Goal: Task Accomplishment & Management: Complete application form

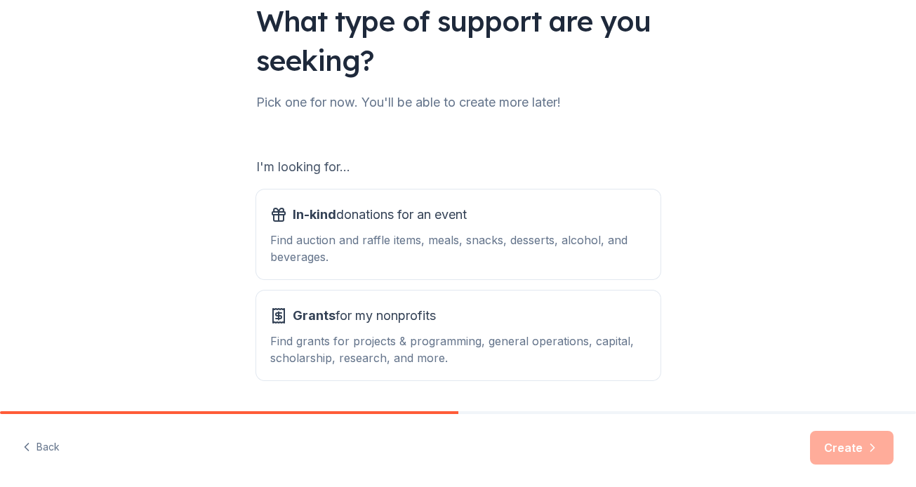
scroll to position [114, 0]
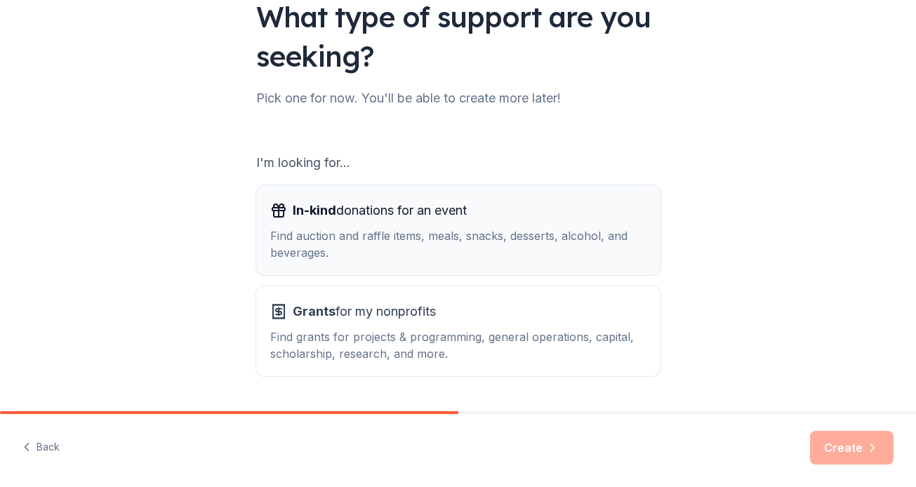
click at [575, 243] on div "Find auction and raffle items, meals, snacks, desserts, alcohol, and beverages." at bounding box center [458, 244] width 376 height 34
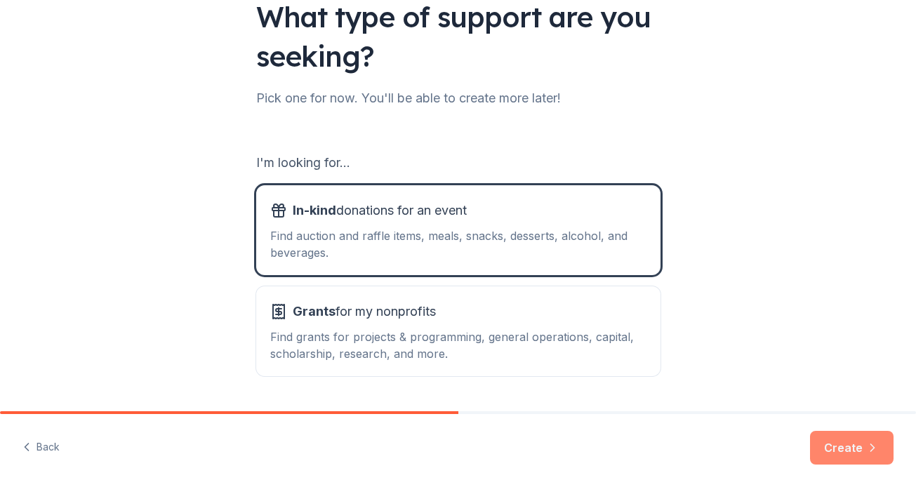
click at [836, 443] on button "Create" at bounding box center [852, 448] width 84 height 34
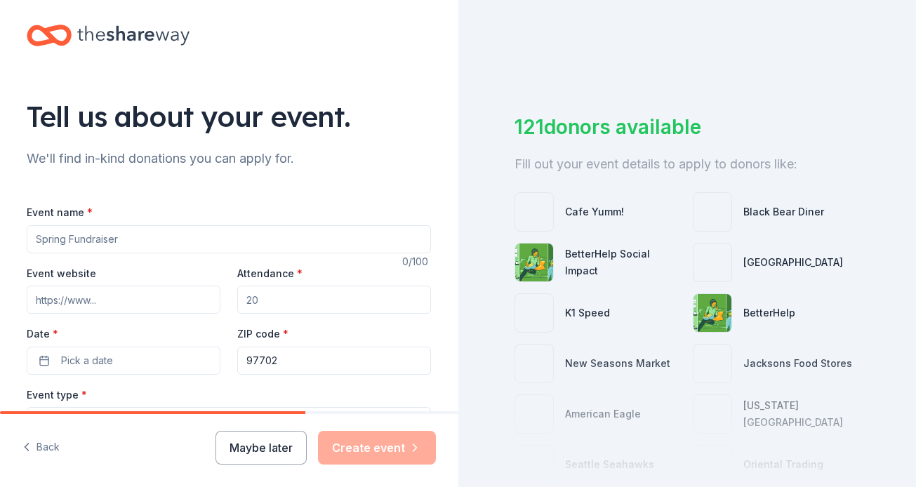
scroll to position [25, 0]
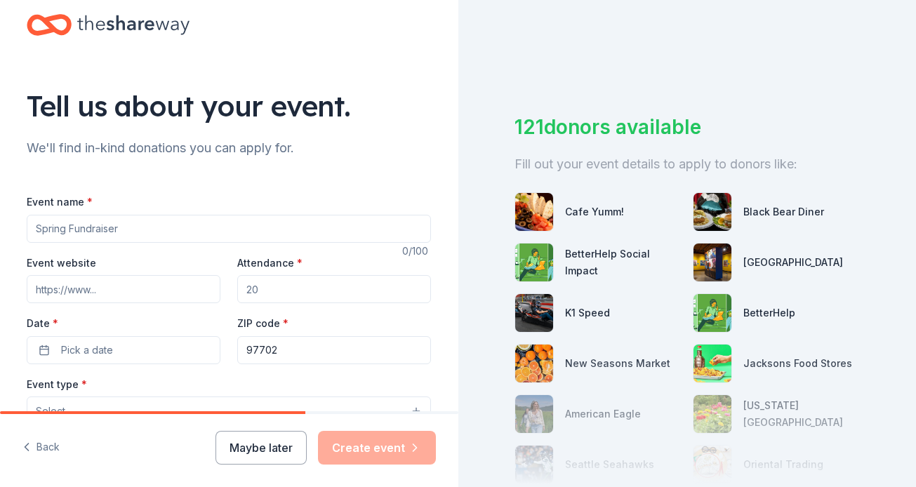
click at [252, 238] on input "Event name *" at bounding box center [229, 229] width 404 height 28
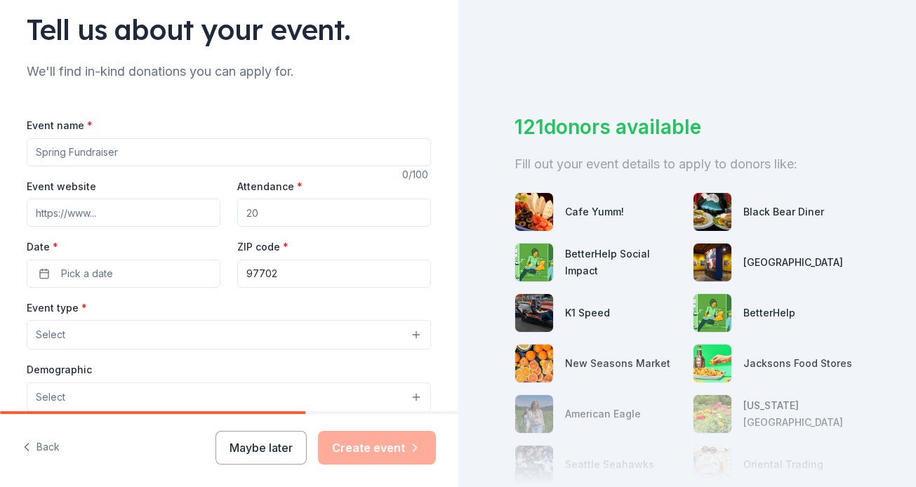
scroll to position [0, 0]
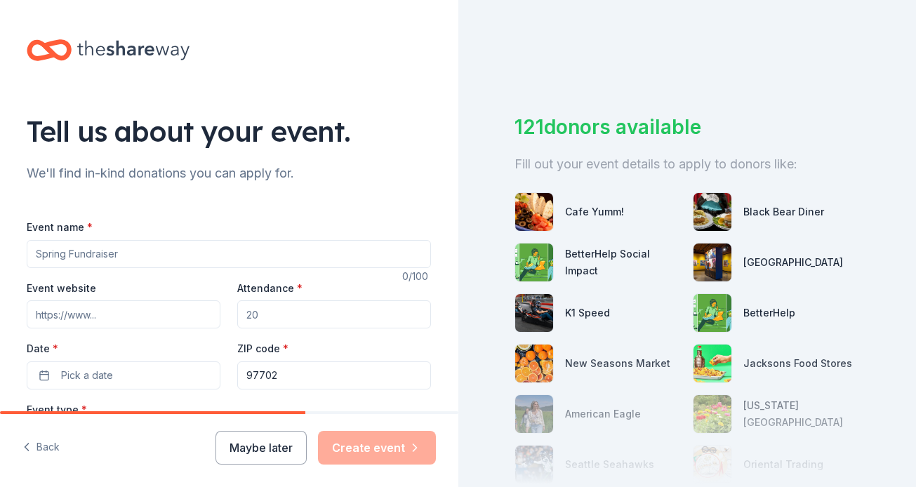
type input "Family Block Party- BEAM Fundraiser"
type input "300"
type textarea "Join us for a fun-filled Family Block Party celebrating community, creativity, …"
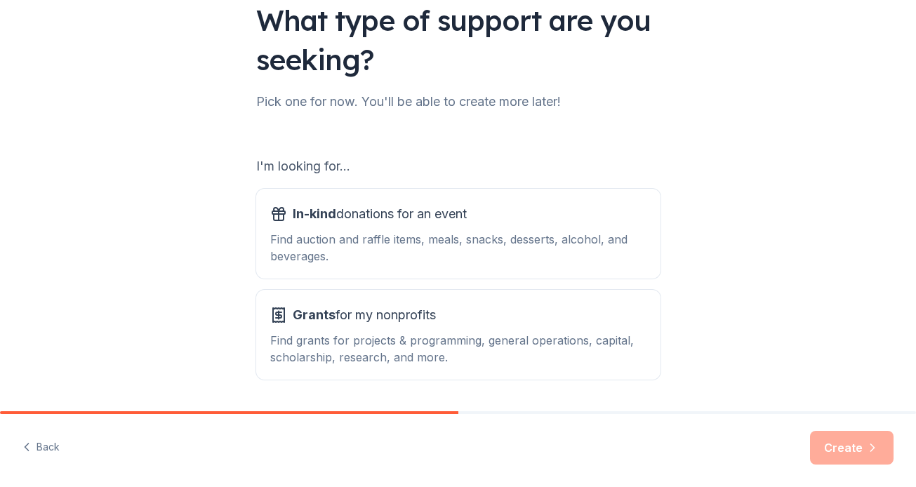
scroll to position [114, 0]
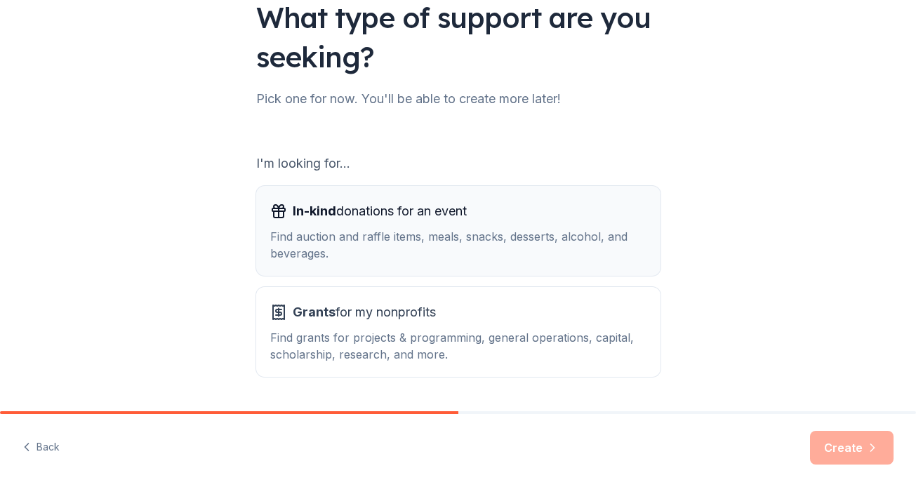
click at [559, 237] on div "Find auction and raffle items, meals, snacks, desserts, alcohol, and beverages." at bounding box center [458, 245] width 376 height 34
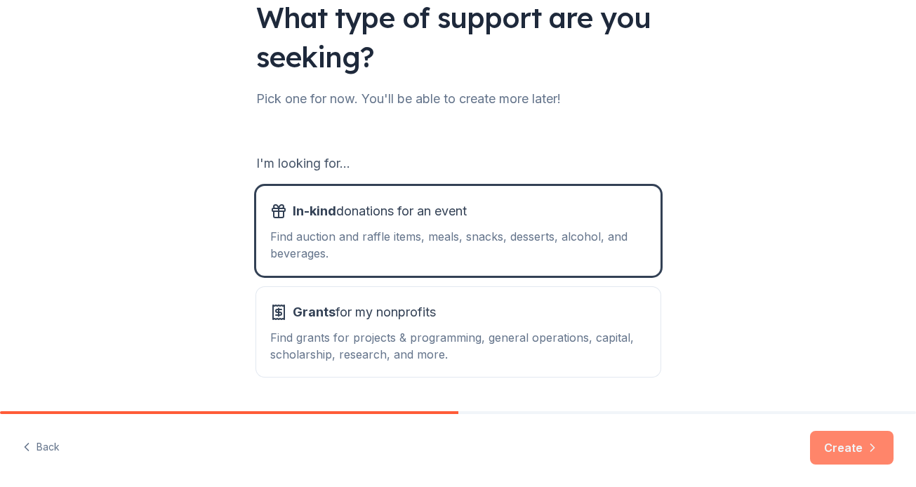
click at [830, 446] on button "Create" at bounding box center [852, 448] width 84 height 34
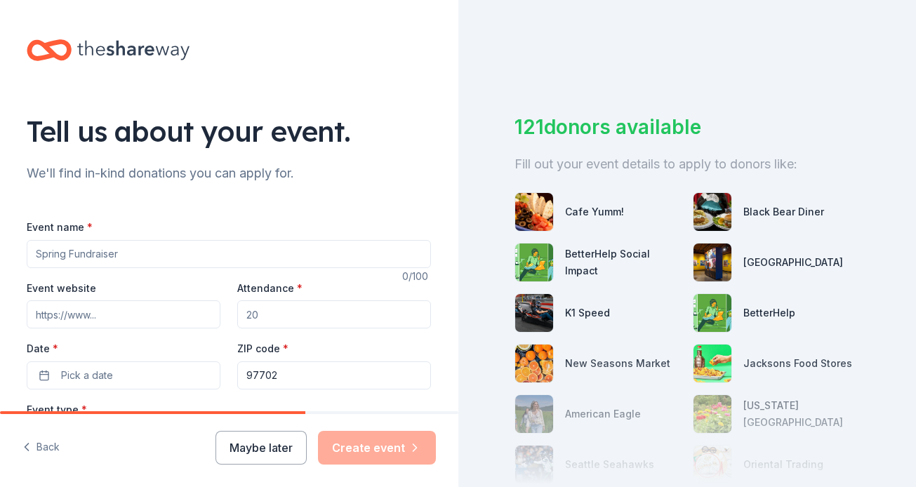
click at [240, 253] on input "Event name *" at bounding box center [229, 254] width 404 height 28
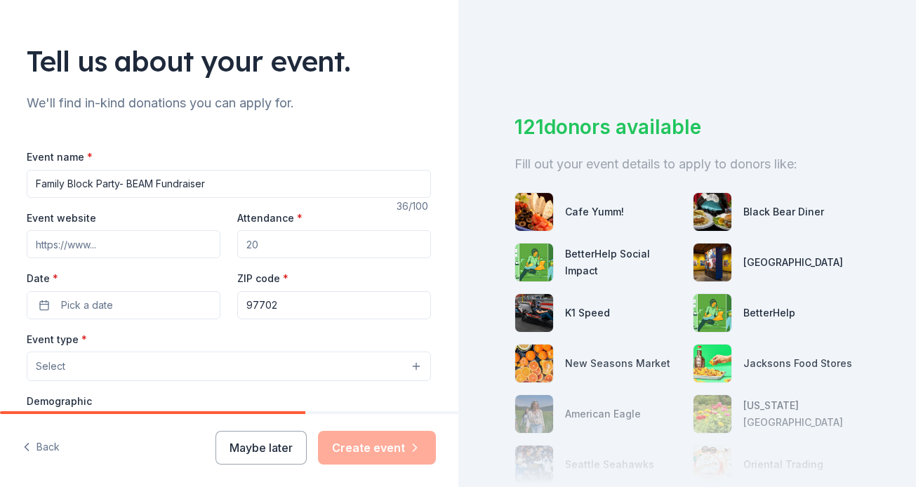
scroll to position [83, 0]
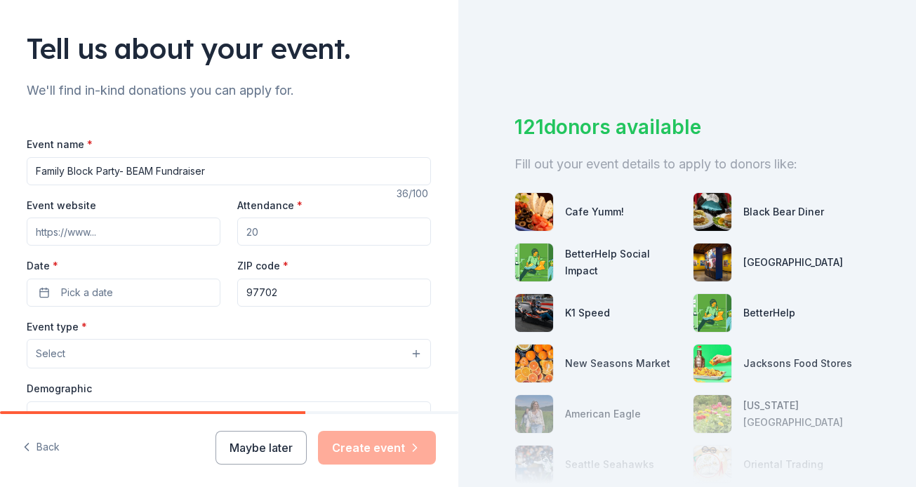
type input "Family Block Party- BEAM Fundraiser"
click at [294, 238] on input "Attendance *" at bounding box center [334, 232] width 194 height 28
type input "300"
click at [140, 290] on button "Pick a date" at bounding box center [124, 293] width 194 height 28
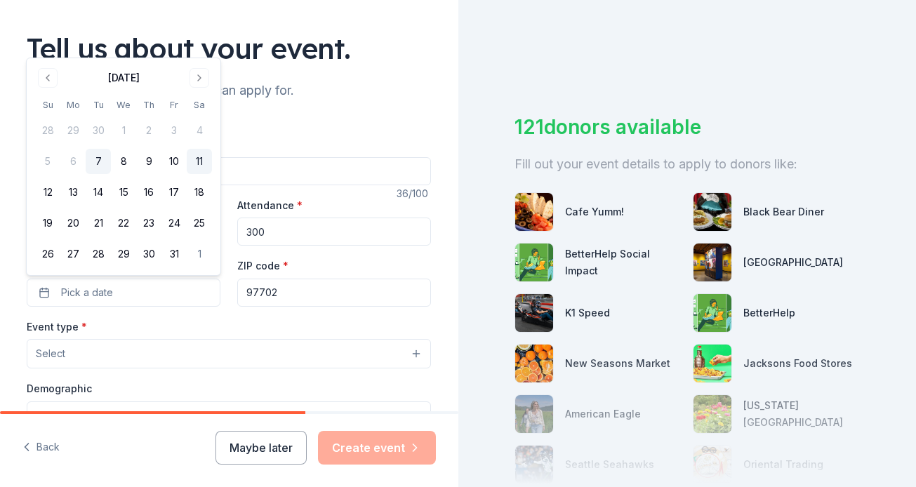
click at [203, 161] on button "11" at bounding box center [199, 161] width 25 height 25
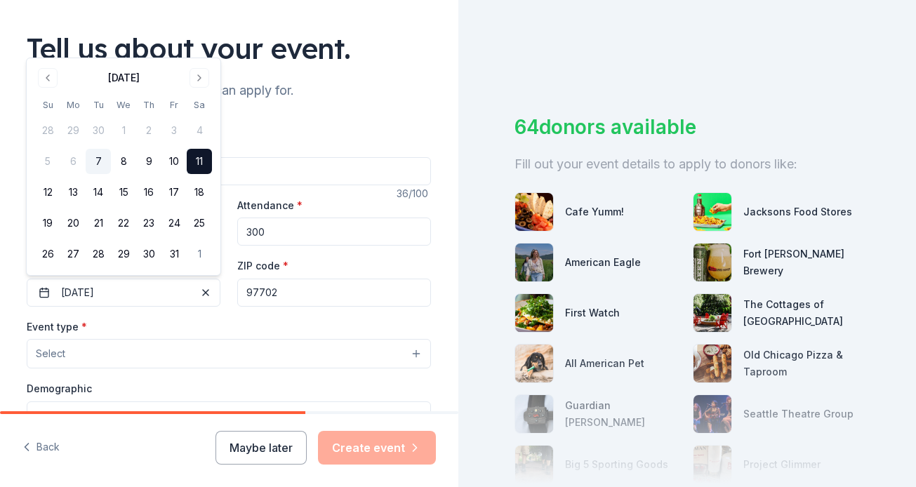
click at [216, 329] on div "Event type * Select" at bounding box center [229, 343] width 404 height 51
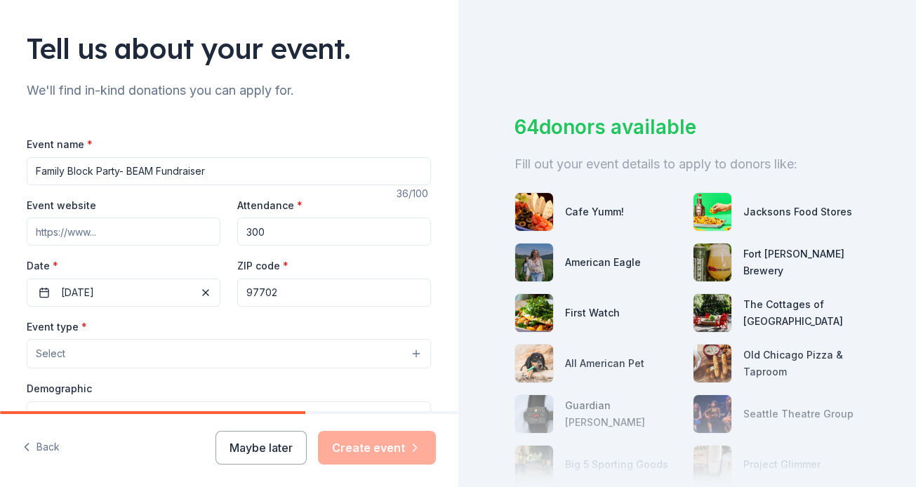
click at [211, 348] on button "Select" at bounding box center [229, 353] width 404 height 29
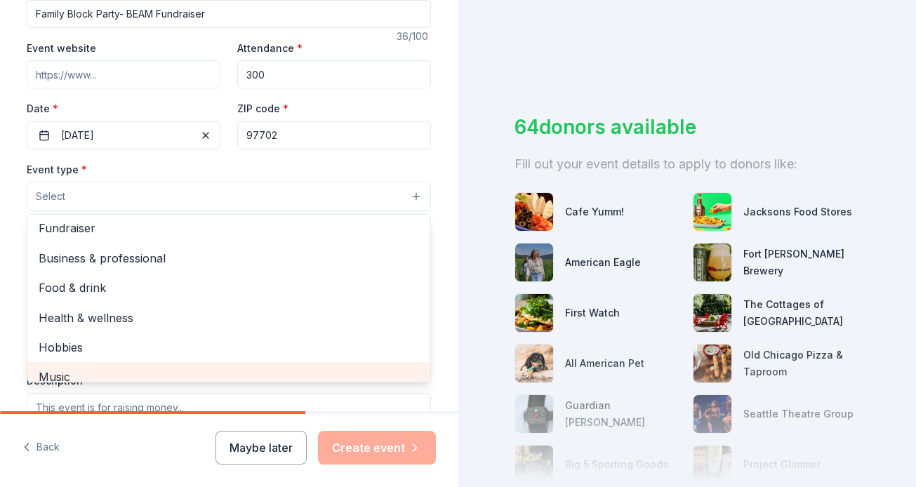
scroll to position [0, 0]
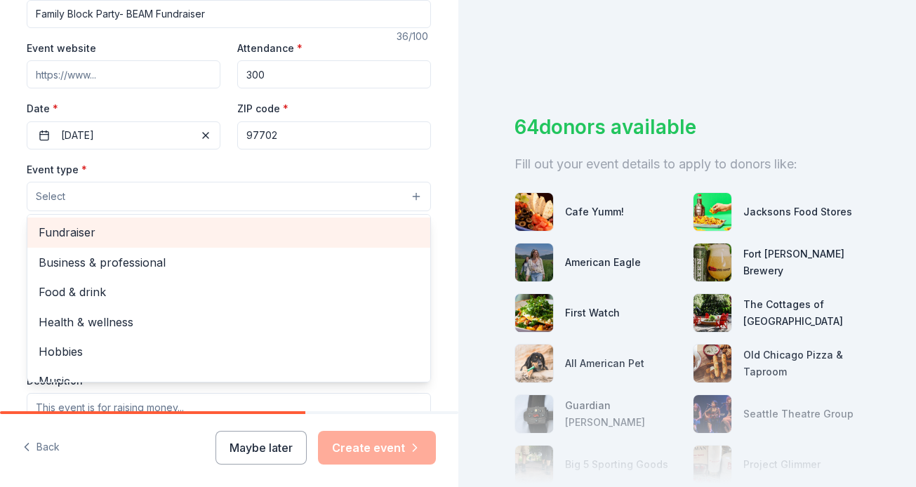
click at [185, 227] on span "Fundraiser" at bounding box center [229, 232] width 381 height 18
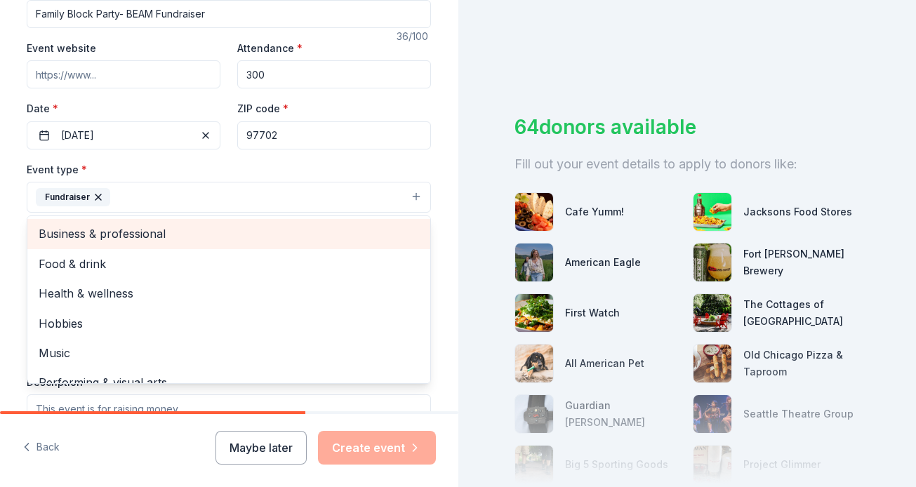
click at [239, 242] on span "Business & professional" at bounding box center [229, 234] width 381 height 18
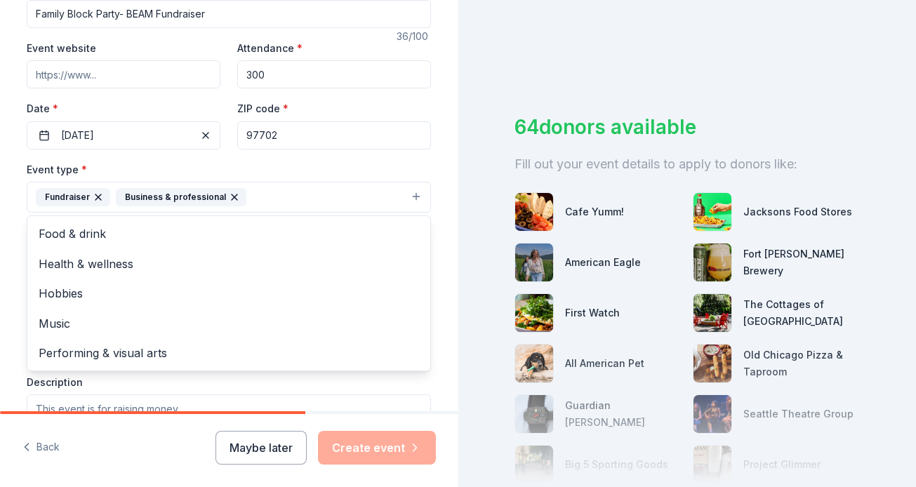
click at [229, 197] on icon "button" at bounding box center [234, 197] width 11 height 11
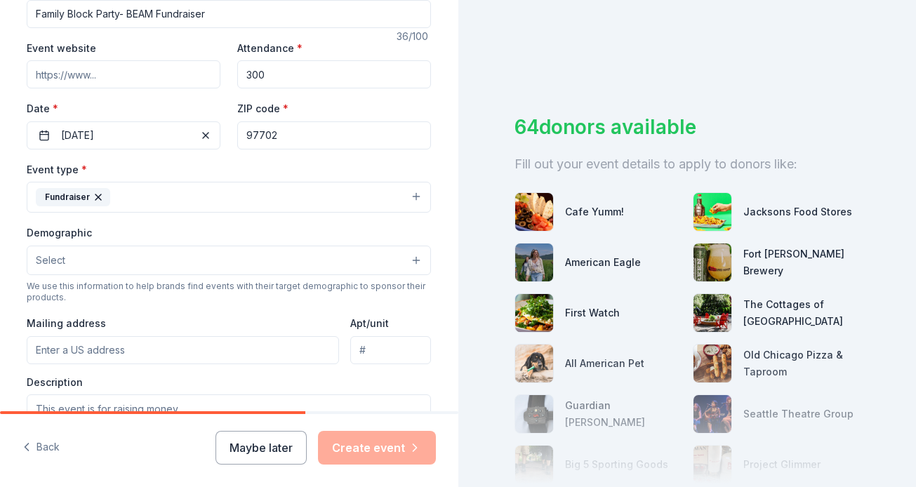
click at [181, 194] on button "Fundraiser" at bounding box center [229, 197] width 404 height 31
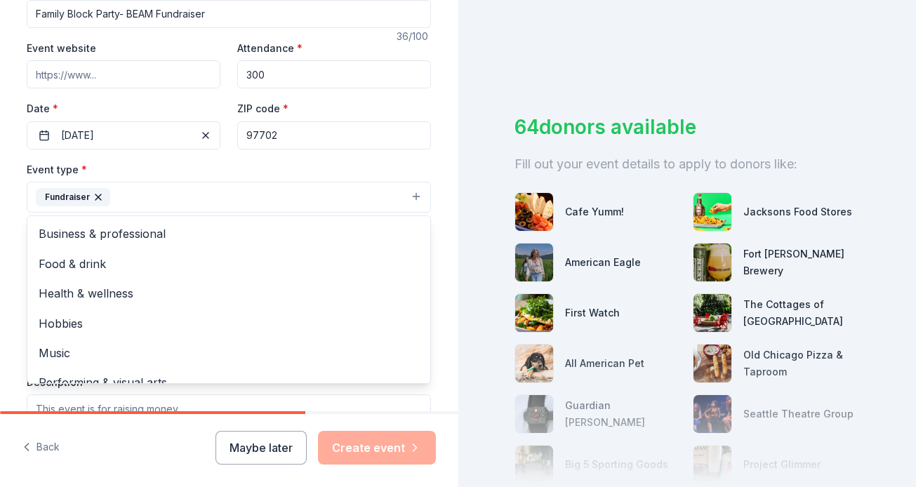
click at [246, 170] on div "Event type * Fundraiser Business & professional Food & drink Health & wellness …" at bounding box center [229, 187] width 404 height 53
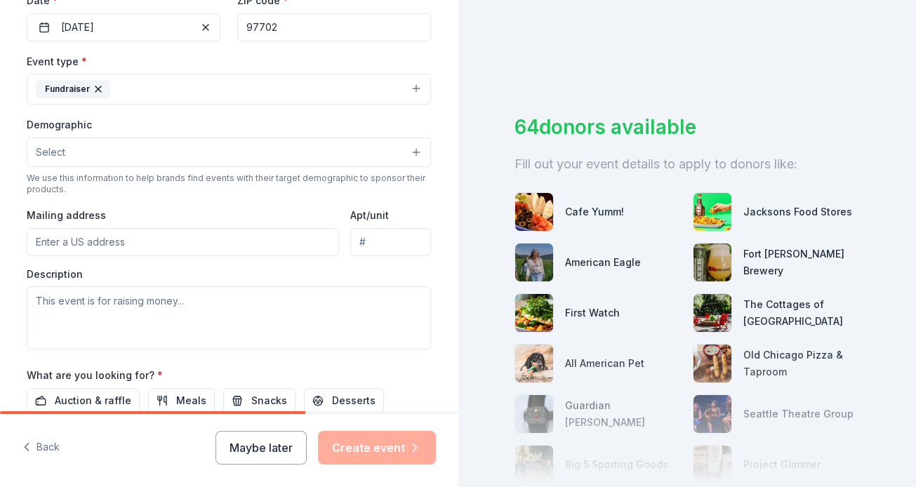
scroll to position [349, 0]
click at [274, 241] on input "Mailing address" at bounding box center [183, 241] width 312 height 28
type input "61543 SE Lincoln Lane"
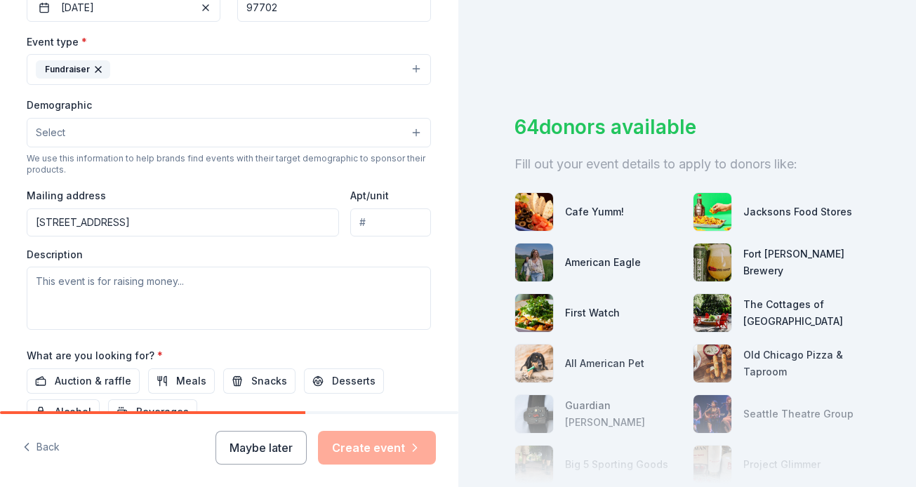
scroll to position [376, 0]
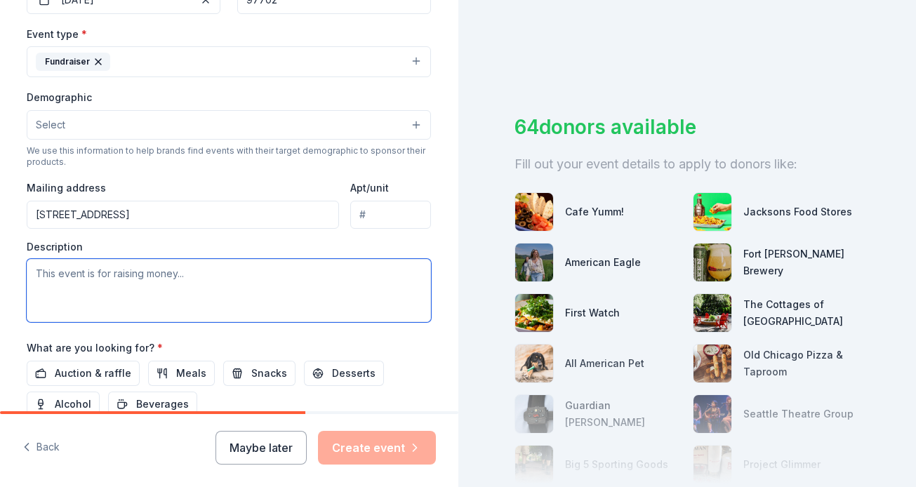
click at [263, 272] on textarea at bounding box center [229, 290] width 404 height 63
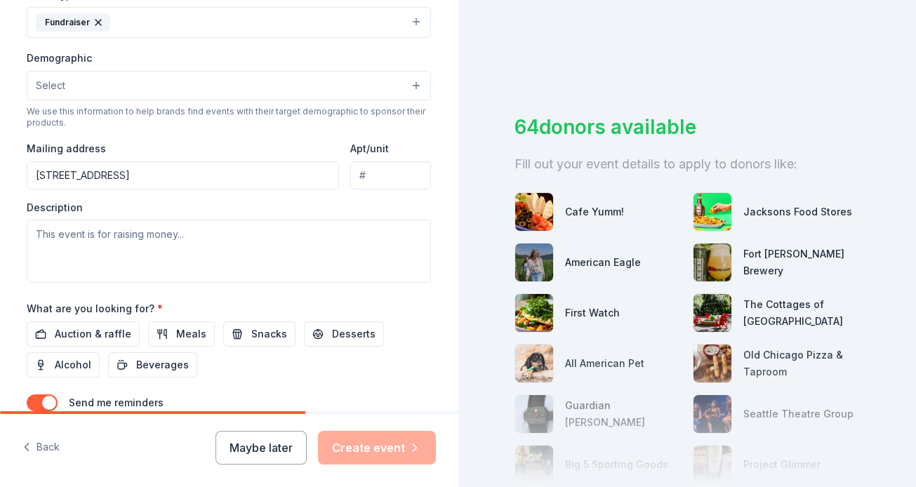
scroll to position [423, 0]
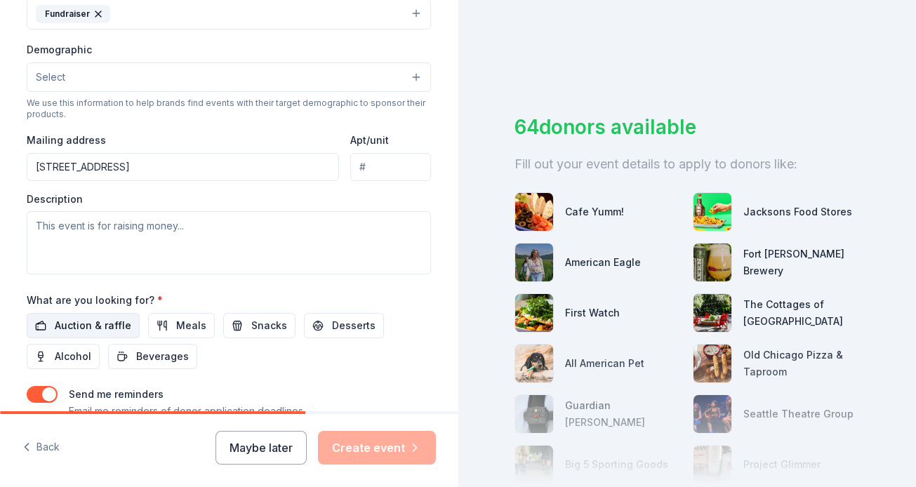
click at [86, 325] on span "Auction & raffle" at bounding box center [93, 325] width 77 height 17
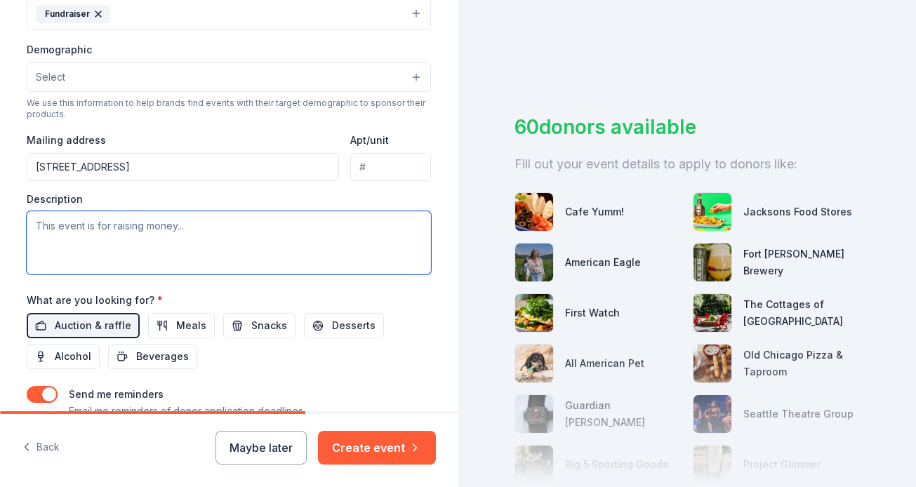
click at [165, 231] on textarea at bounding box center [229, 242] width 404 height 63
paste textarea "Join us for a fun-filled Family Block Party celebrating community, creativity, …"
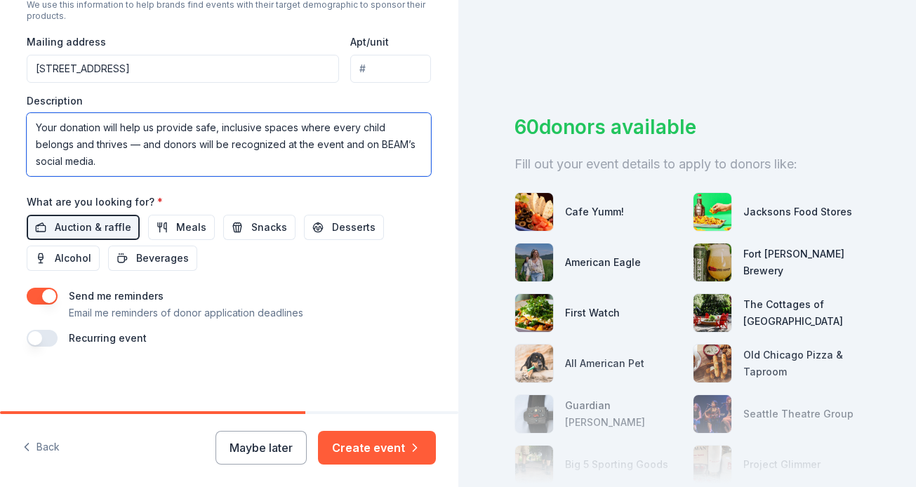
scroll to position [524, 0]
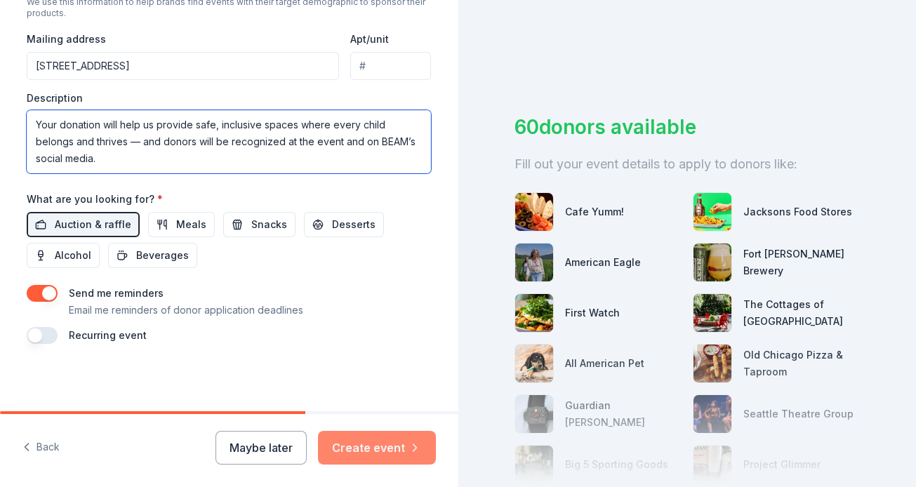
type textarea "Join us for a fun-filled Family Block Party celebrating community, creativity, …"
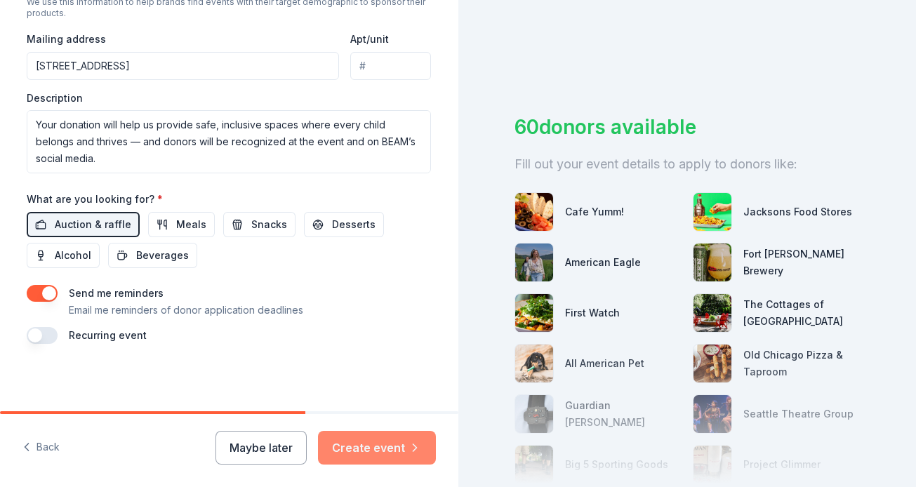
click at [391, 445] on button "Create event" at bounding box center [377, 448] width 118 height 34
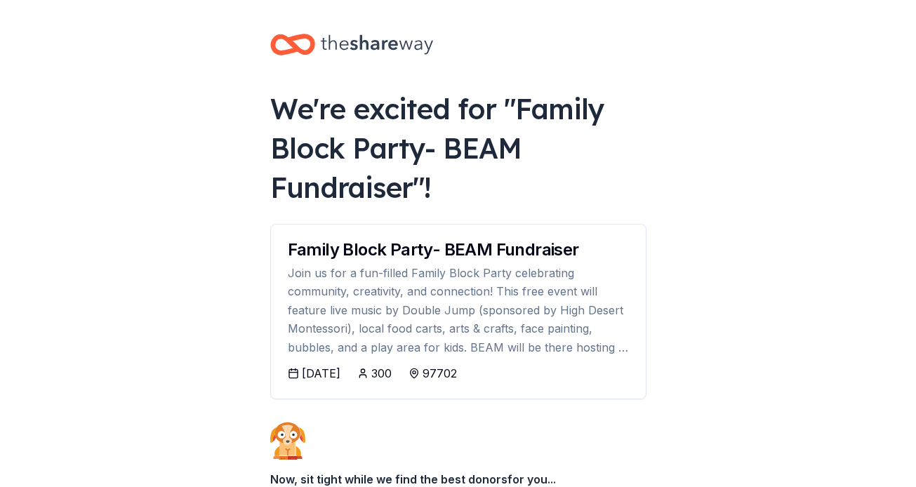
click at [604, 150] on div "We're excited for " Family Block Party- BEAM Fundraiser "!" at bounding box center [458, 148] width 376 height 118
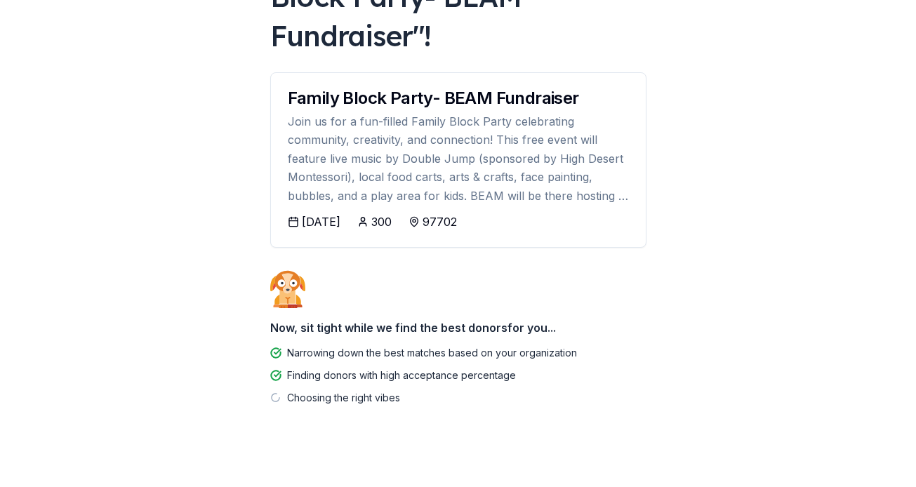
scroll to position [164, 0]
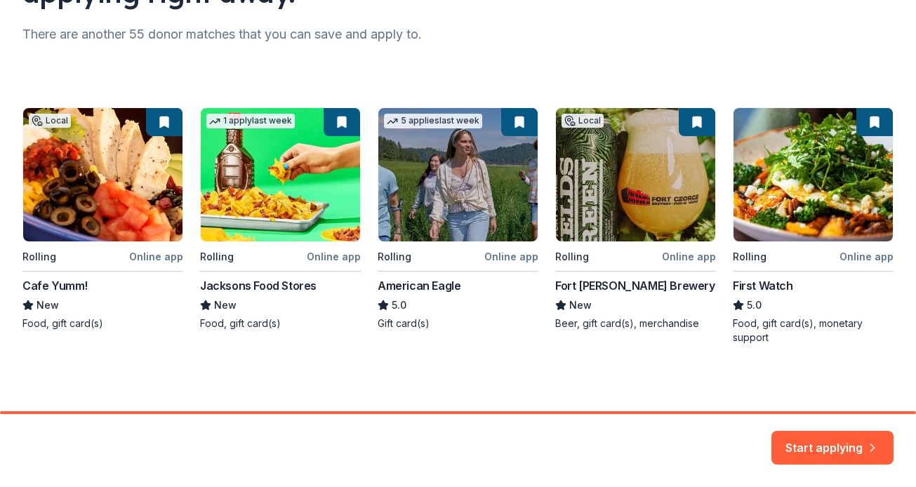
scroll to position [179, 0]
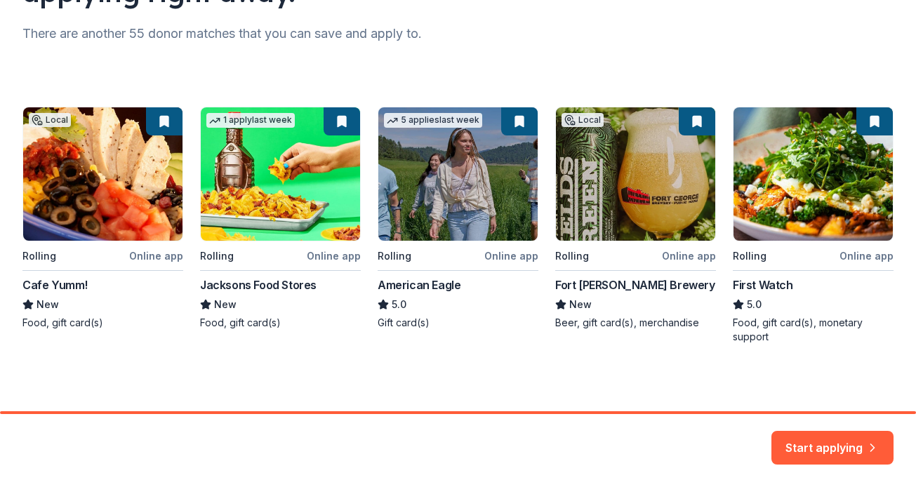
click at [117, 197] on div "Local Rolling Online app Cafe Yumm! New Food, gift card(s) 1 apply last week Ro…" at bounding box center [457, 225] width 871 height 237
click at [849, 447] on button "Start applying" at bounding box center [833, 441] width 122 height 34
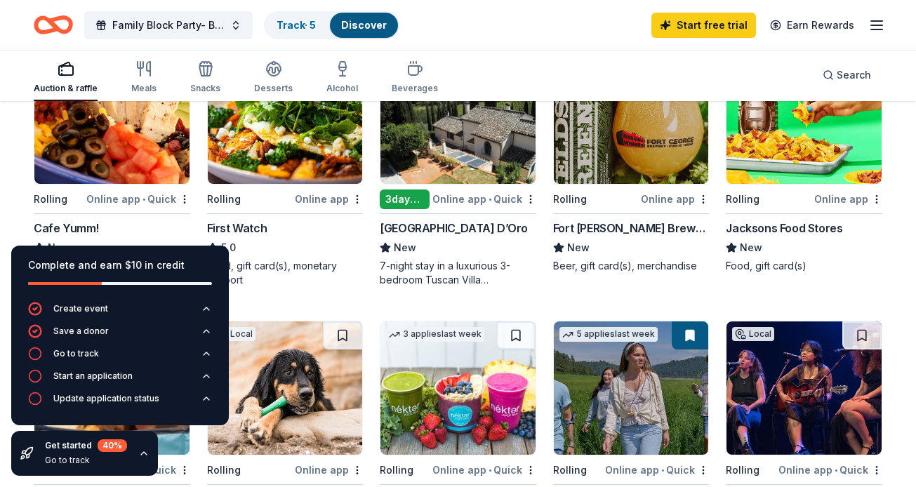
scroll to position [212, 0]
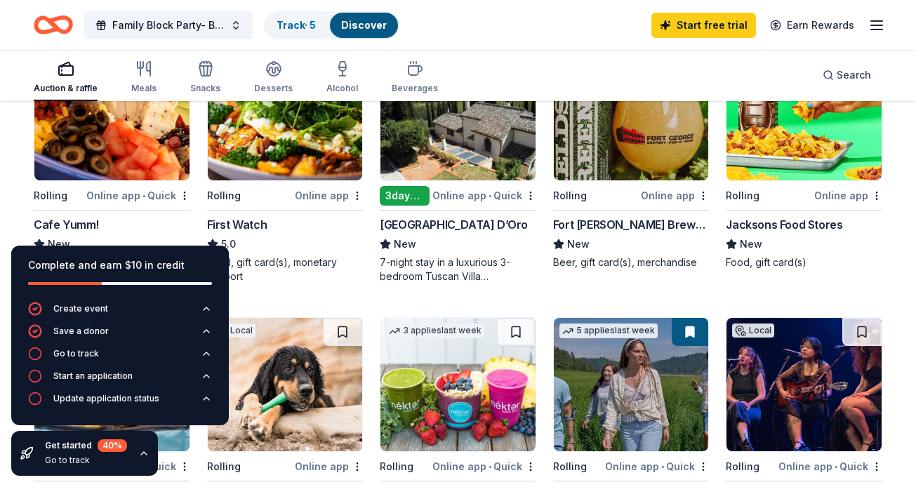
click at [103, 143] on img at bounding box center [111, 113] width 155 height 133
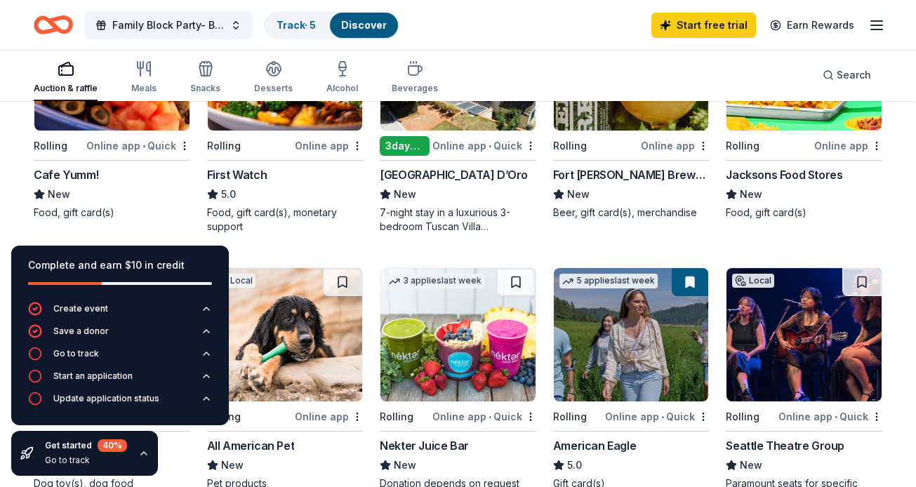
scroll to position [280, 0]
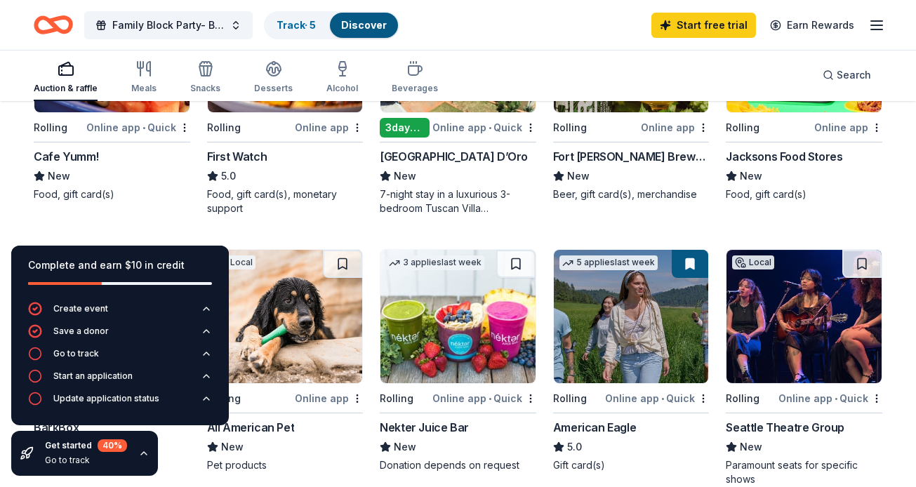
click at [119, 132] on div "Online app • Quick" at bounding box center [138, 128] width 104 height 18
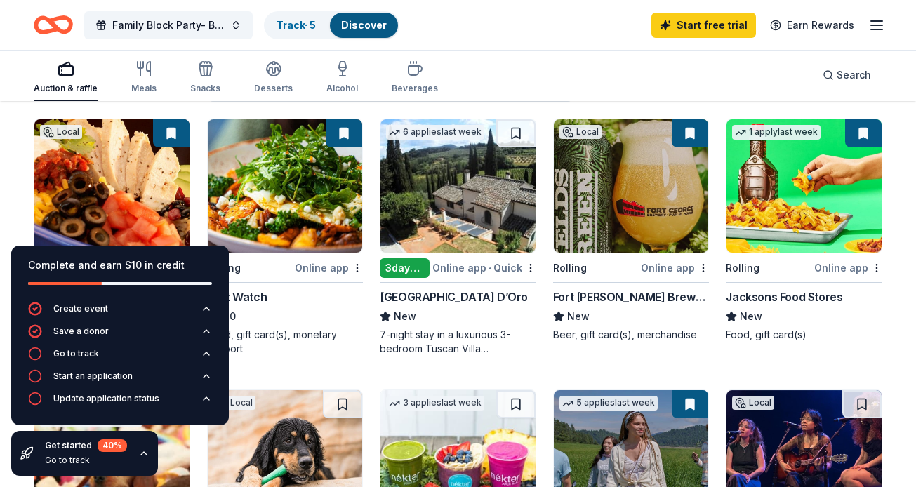
scroll to position [137, 0]
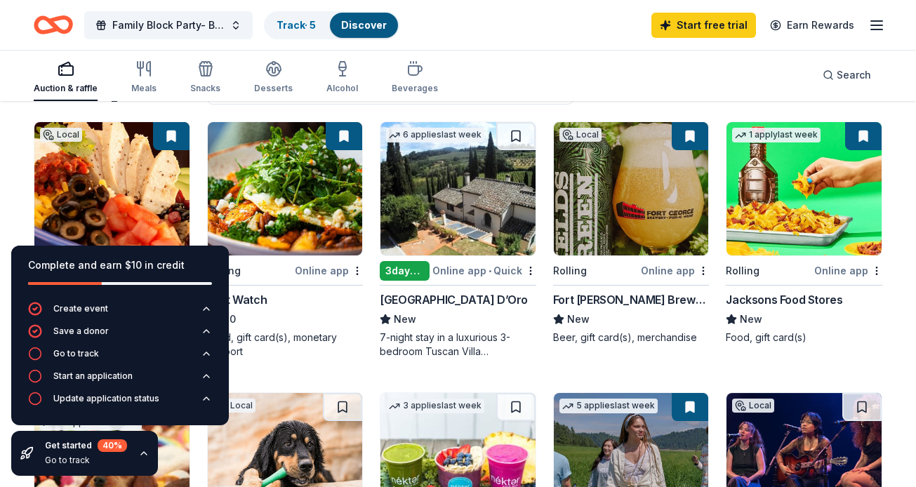
click at [840, 232] on img at bounding box center [804, 188] width 155 height 133
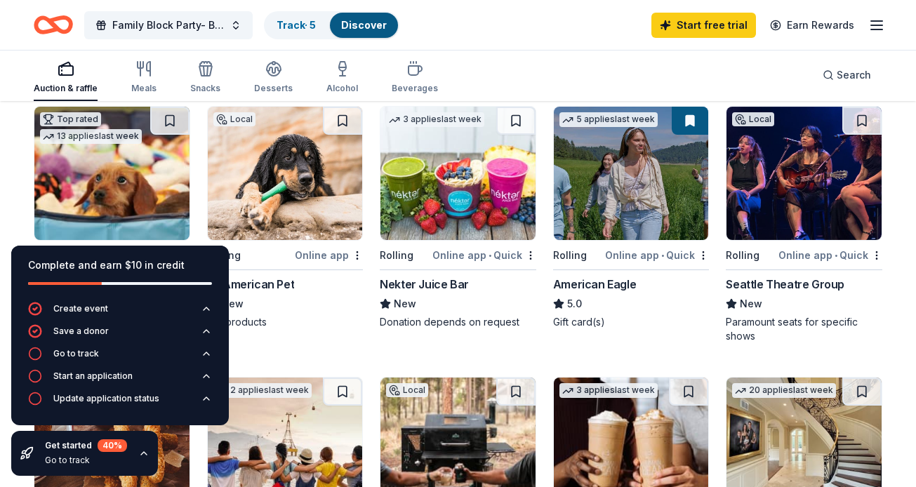
scroll to position [419, 0]
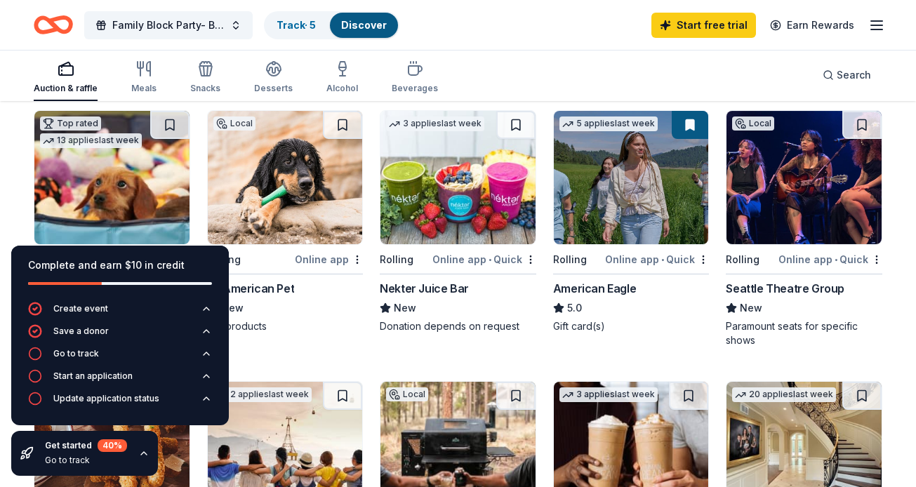
click at [306, 176] on img at bounding box center [285, 177] width 155 height 133
click at [641, 168] on img at bounding box center [631, 177] width 155 height 133
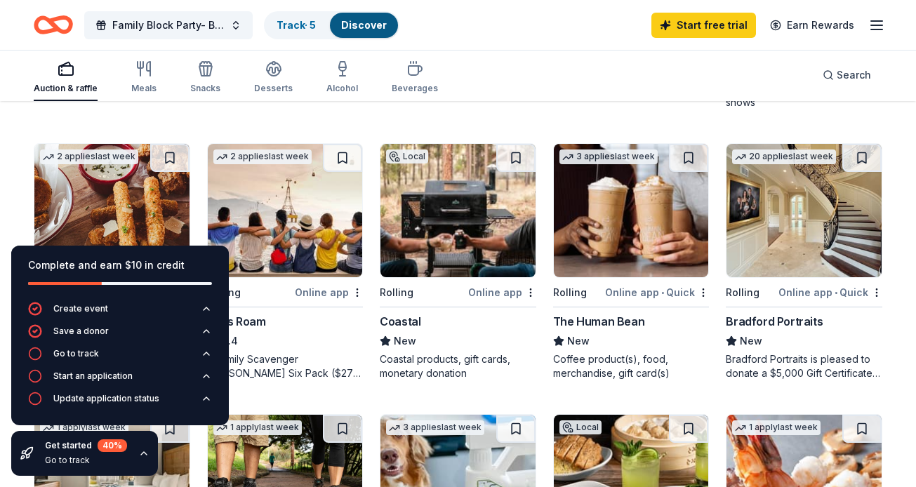
scroll to position [656, 0]
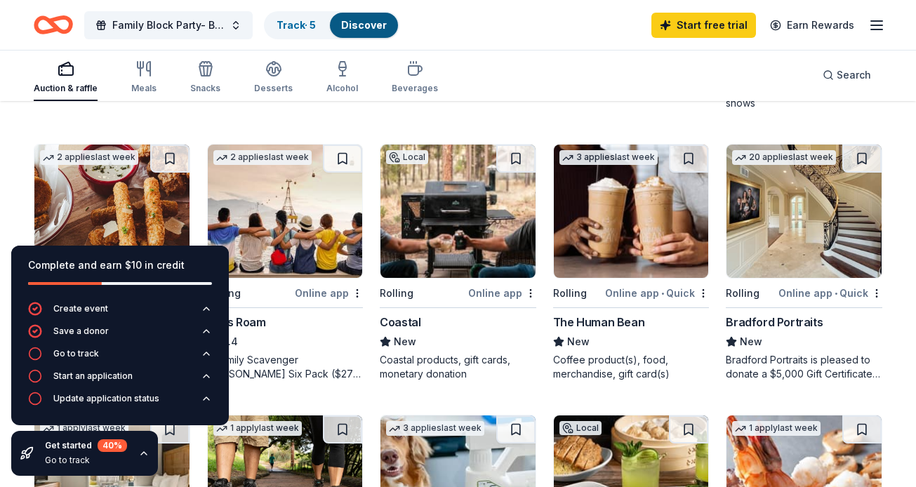
click at [291, 211] on img at bounding box center [285, 211] width 155 height 133
click at [474, 212] on img at bounding box center [458, 211] width 155 height 133
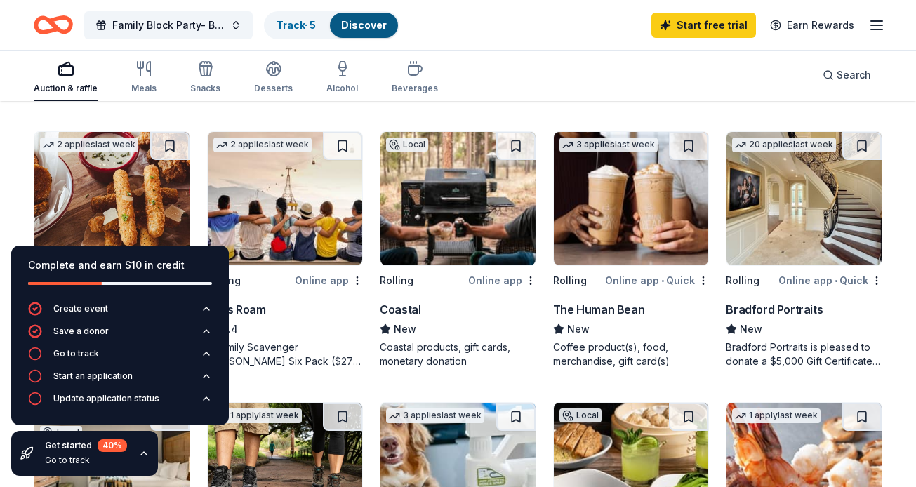
scroll to position [670, 0]
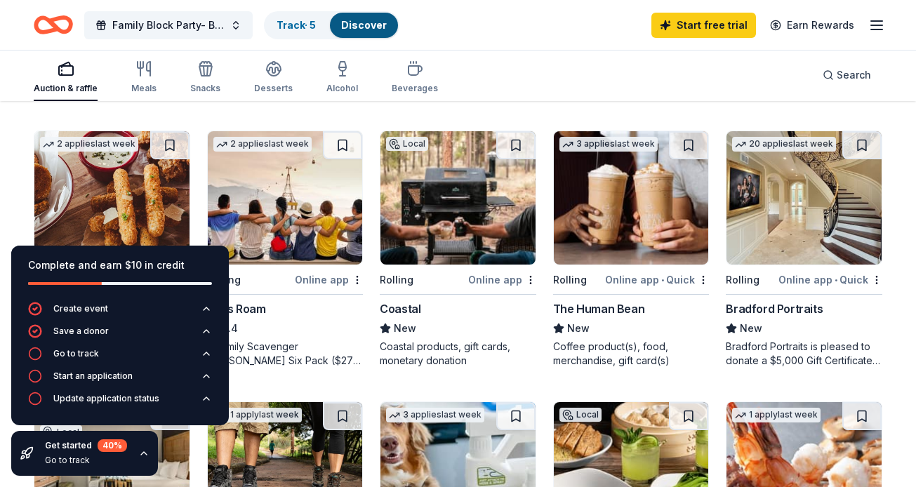
click at [640, 194] on img at bounding box center [631, 197] width 155 height 133
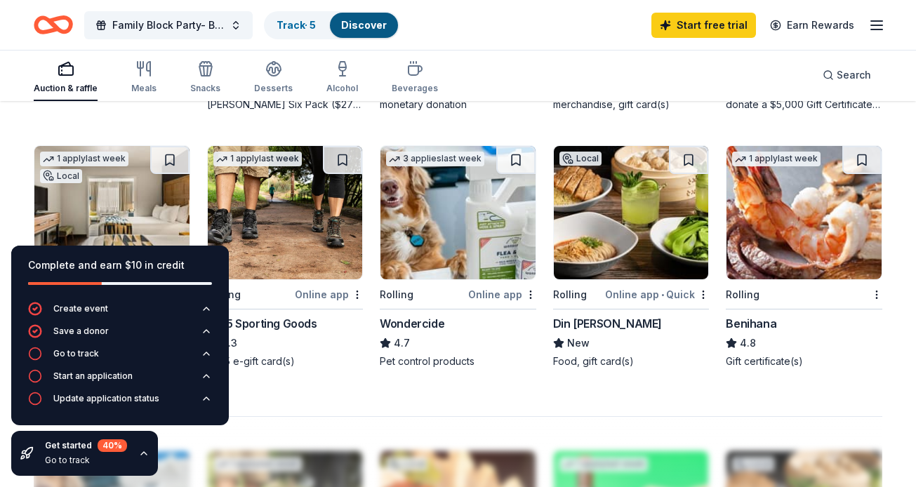
scroll to position [923, 0]
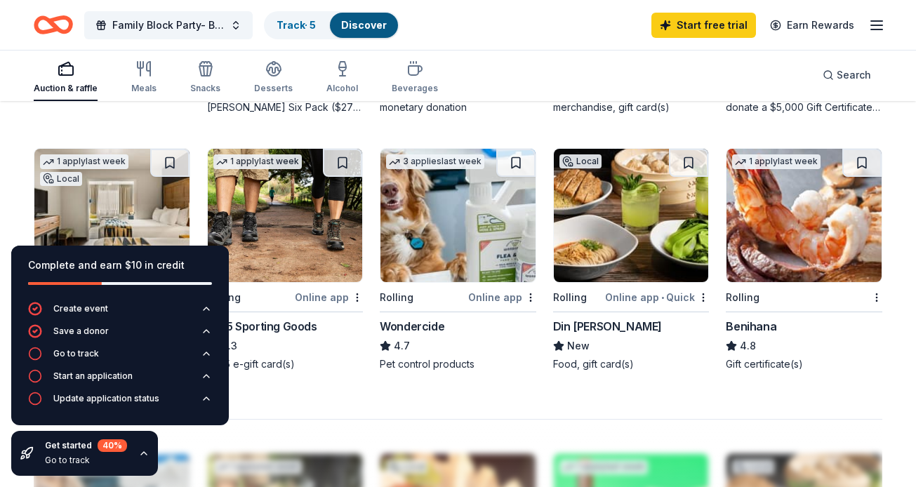
click at [303, 223] on img at bounding box center [285, 215] width 155 height 133
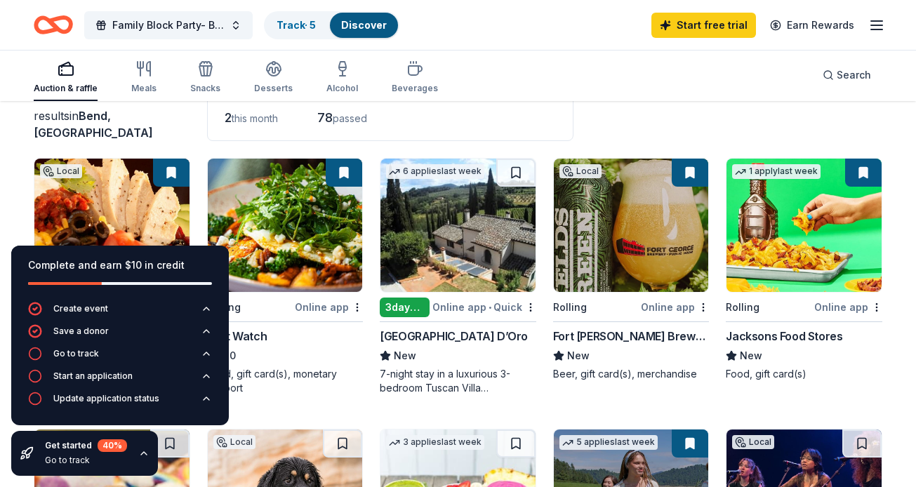
scroll to position [98, 0]
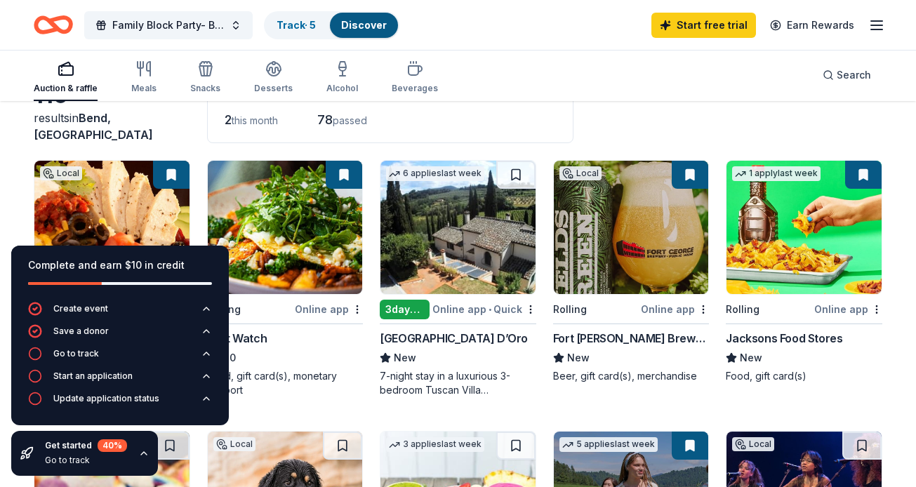
click at [325, 230] on img at bounding box center [285, 227] width 155 height 133
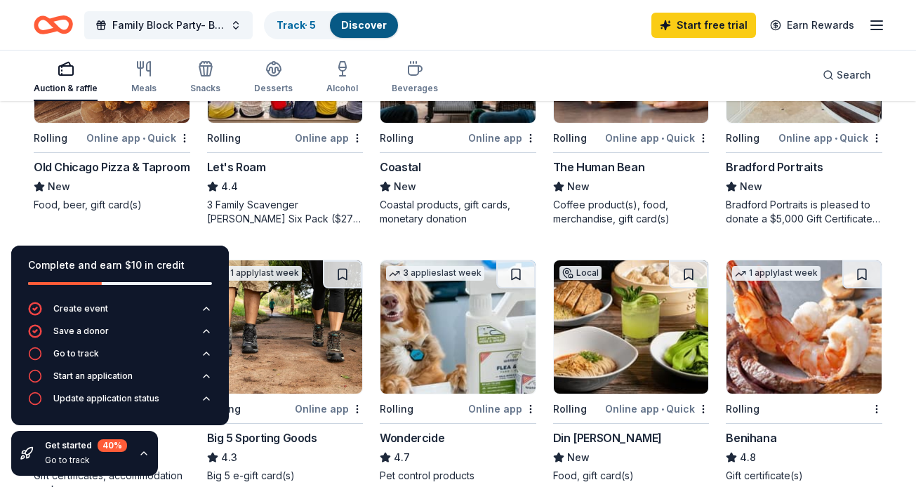
scroll to position [802, 0]
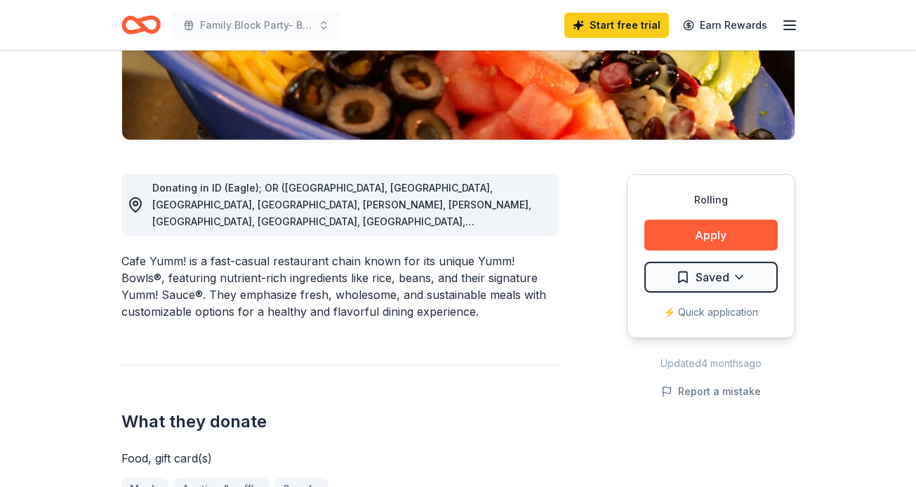
scroll to position [291, 0]
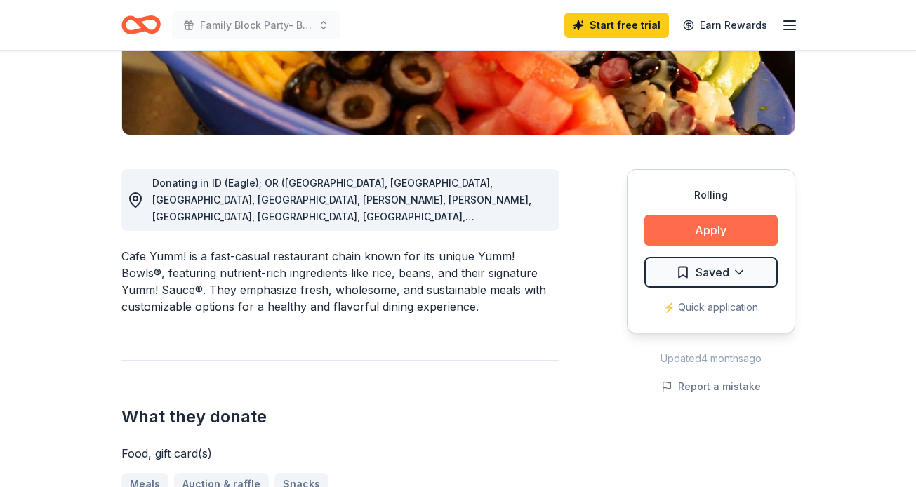
click at [693, 227] on button "Apply" at bounding box center [710, 230] width 133 height 31
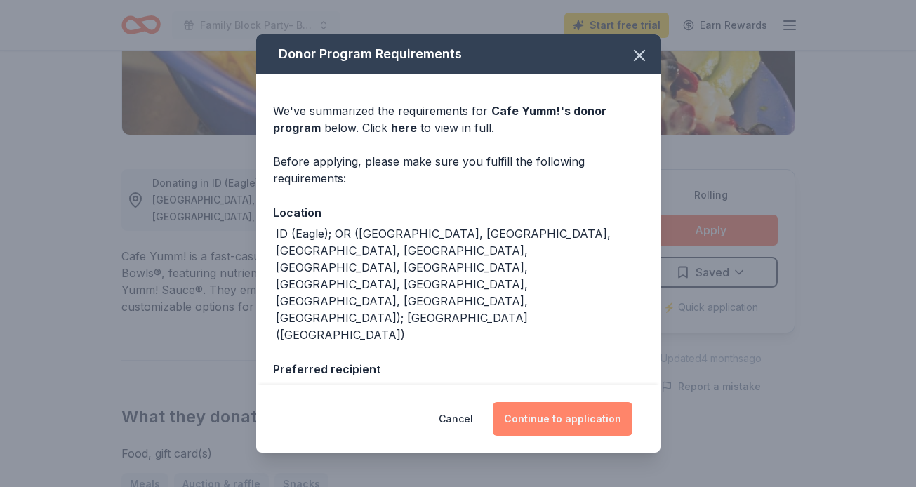
click at [560, 416] on button "Continue to application" at bounding box center [563, 419] width 140 height 34
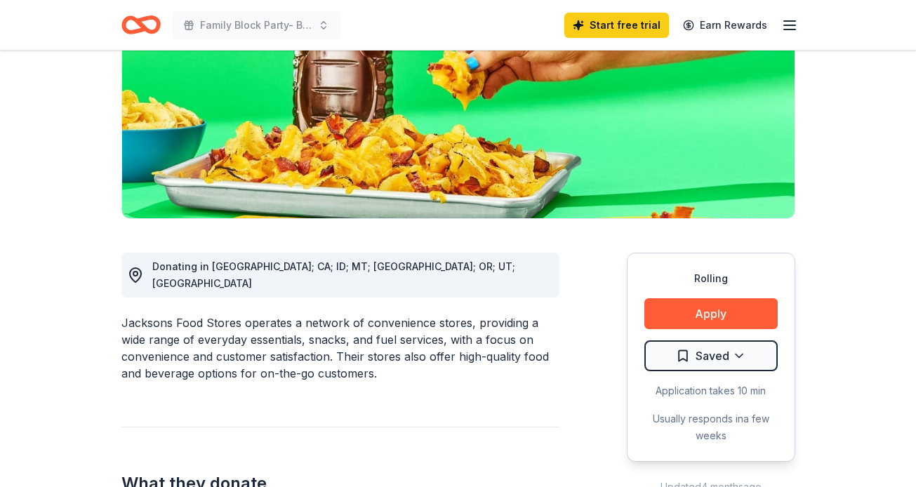
scroll to position [211, 0]
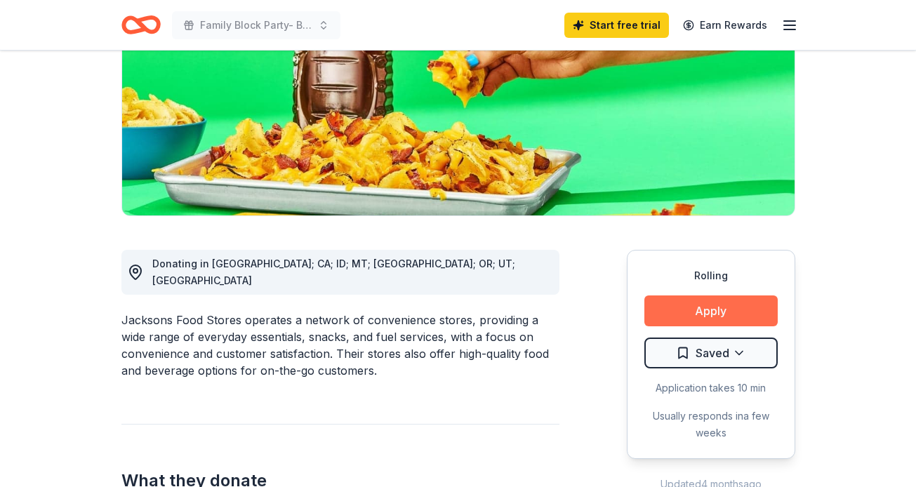
click at [665, 317] on button "Apply" at bounding box center [710, 311] width 133 height 31
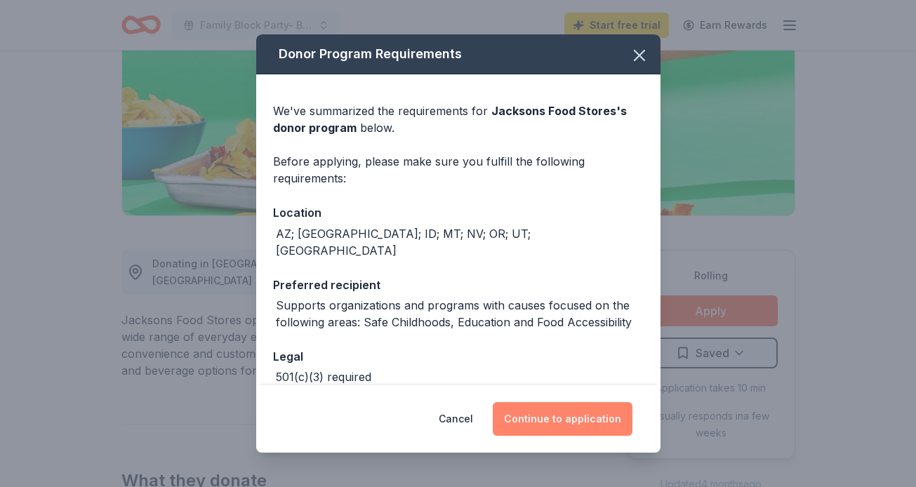
click at [583, 422] on button "Continue to application" at bounding box center [563, 419] width 140 height 34
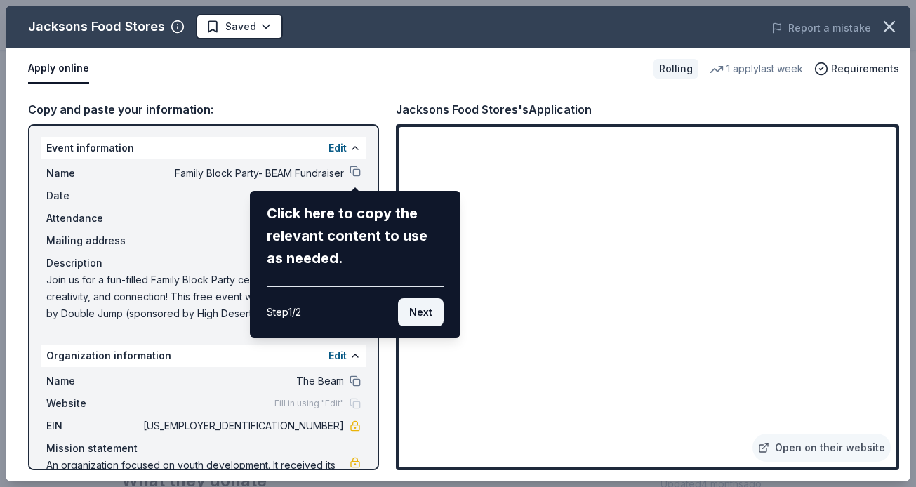
click at [418, 315] on button "Next" at bounding box center [421, 312] width 46 height 28
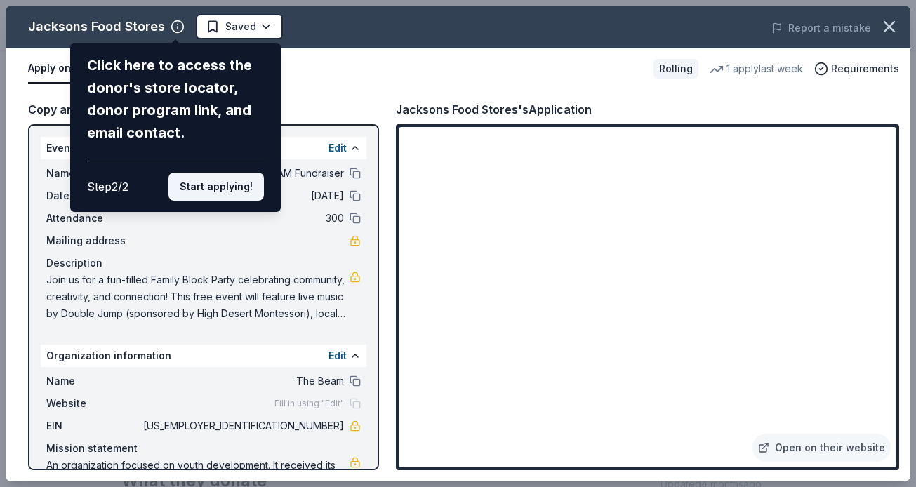
click at [216, 192] on button "Start applying!" at bounding box center [215, 187] width 95 height 28
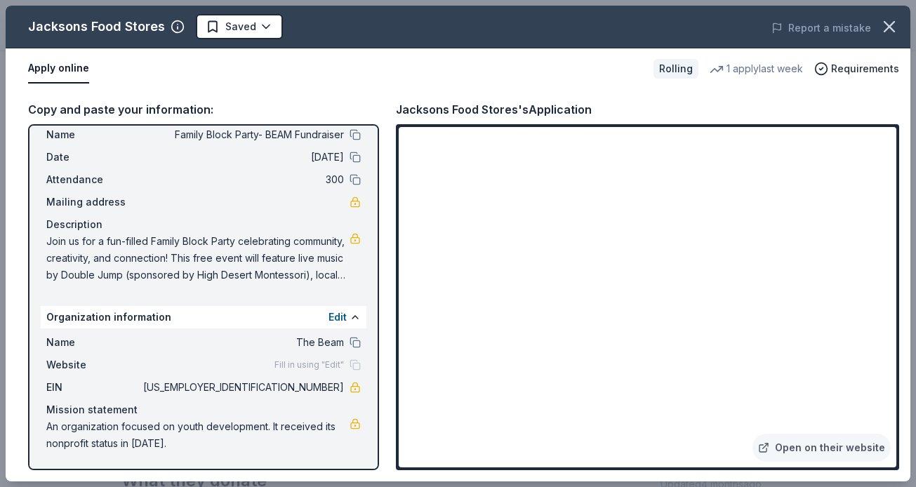
scroll to position [0, 0]
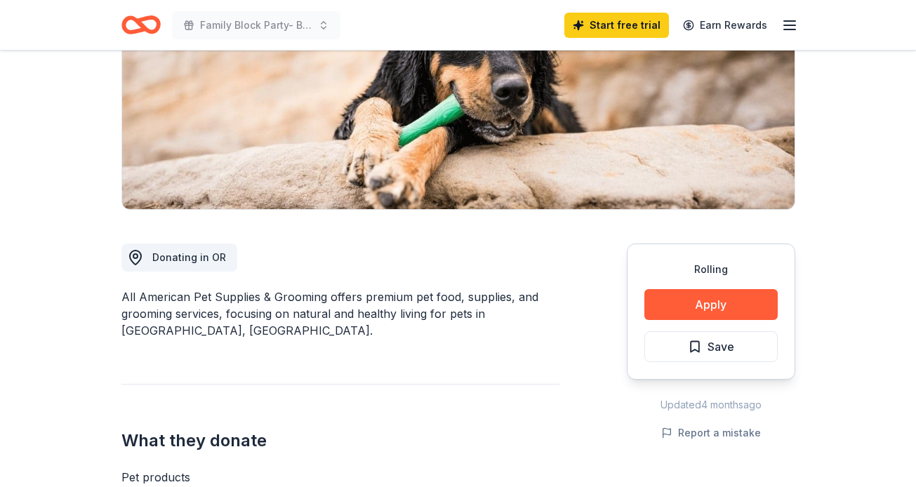
scroll to position [240, 0]
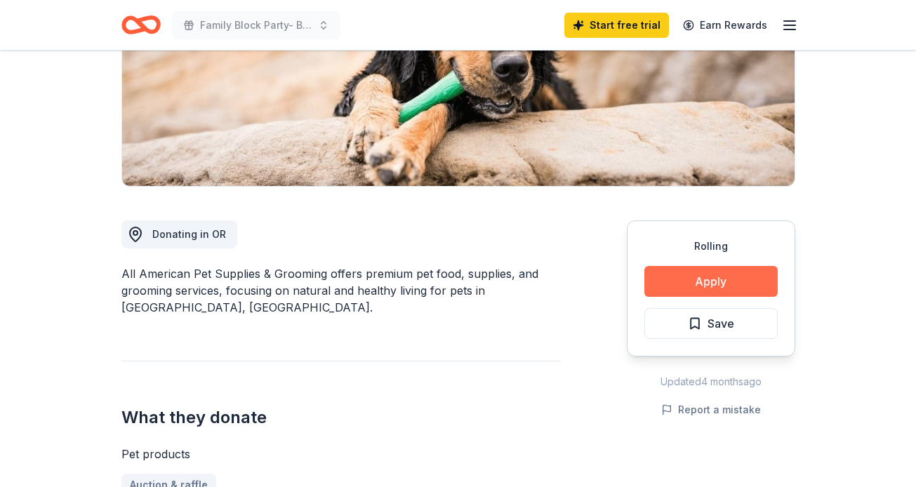
click at [690, 275] on button "Apply" at bounding box center [710, 281] width 133 height 31
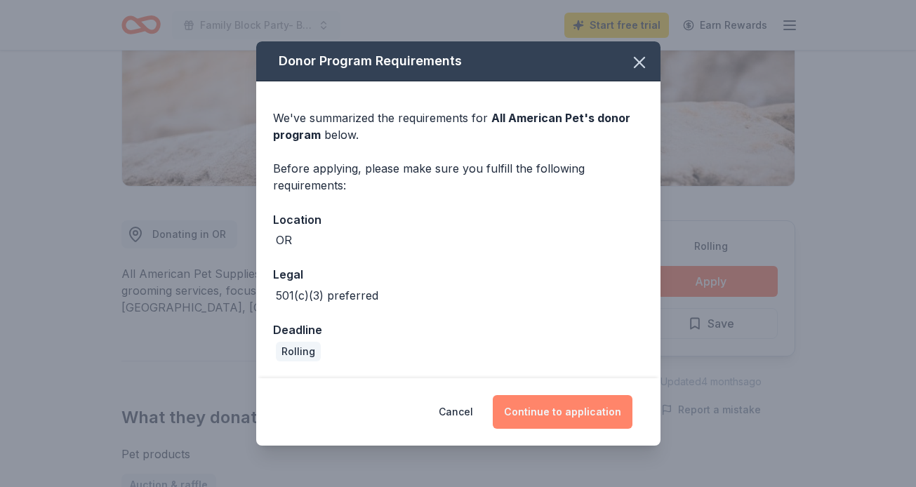
click at [580, 416] on button "Continue to application" at bounding box center [563, 412] width 140 height 34
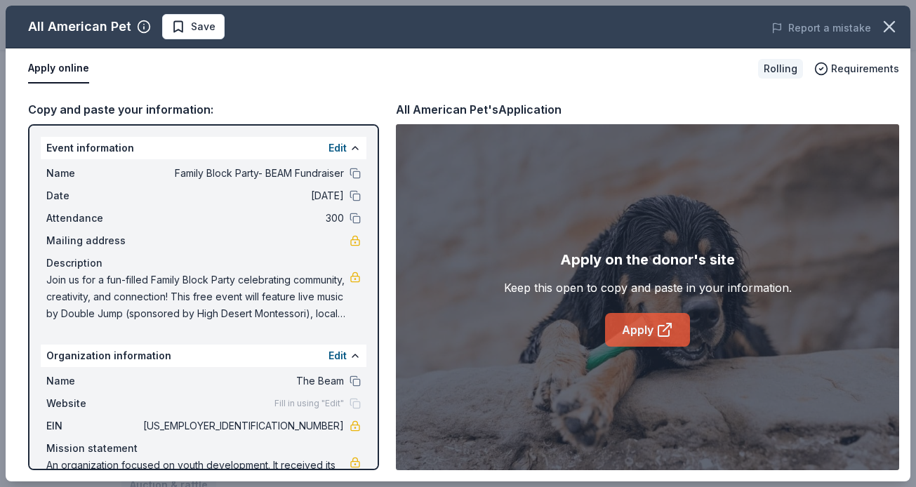
click at [639, 334] on link "Apply" at bounding box center [647, 330] width 85 height 34
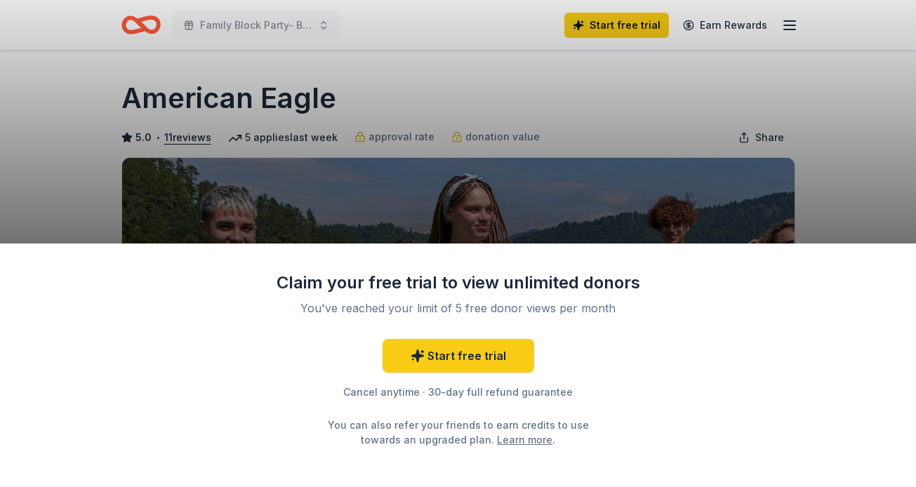
click at [652, 115] on div "Claim your free trial to view unlimited donors You've reached your limit of 5 f…" at bounding box center [458, 243] width 916 height 487
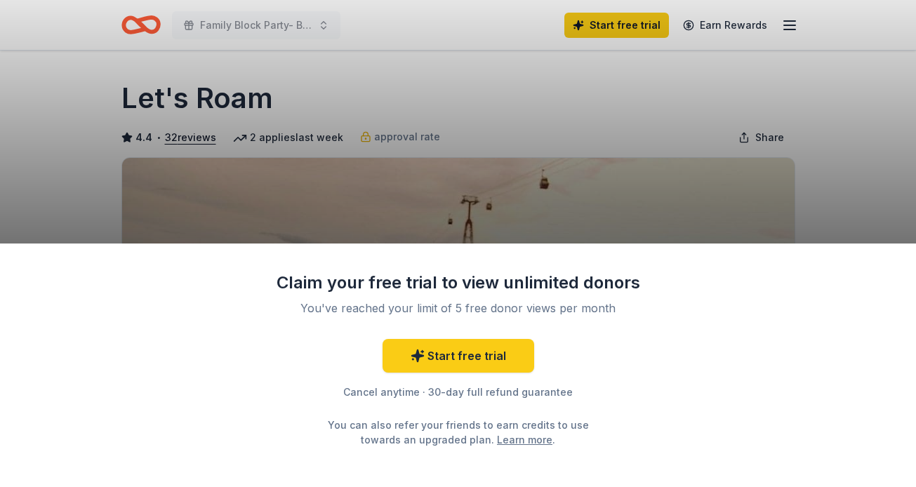
click at [555, 112] on div "Claim your free trial to view unlimited donors You've reached your limit of 5 f…" at bounding box center [458, 243] width 916 height 487
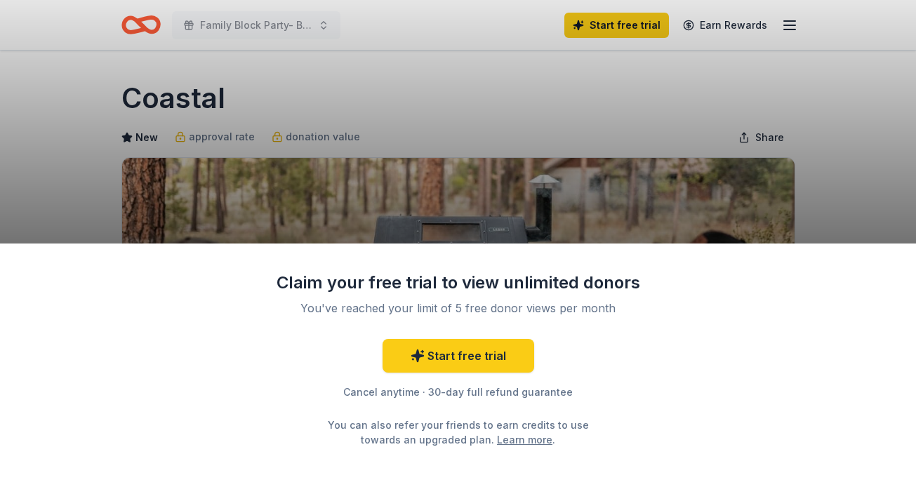
click at [486, 138] on div "Claim your free trial to view unlimited donors You've reached your limit of 5 f…" at bounding box center [458, 243] width 916 height 487
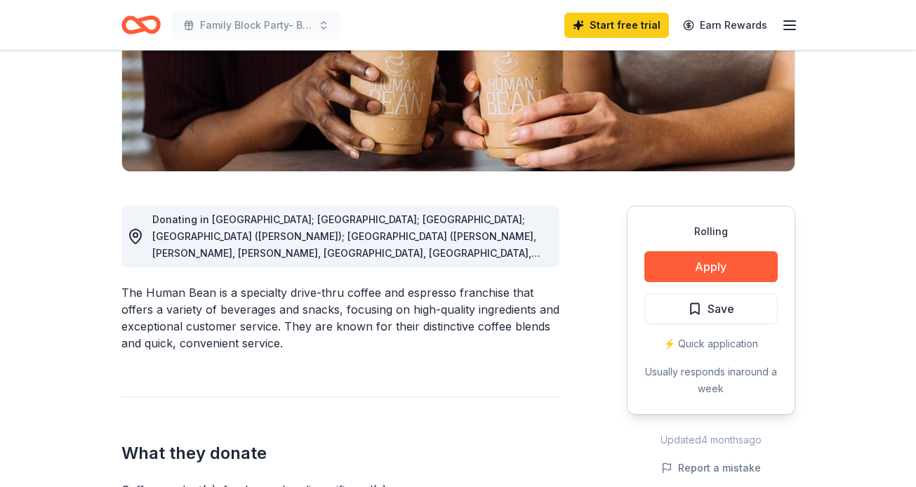
scroll to position [257, 0]
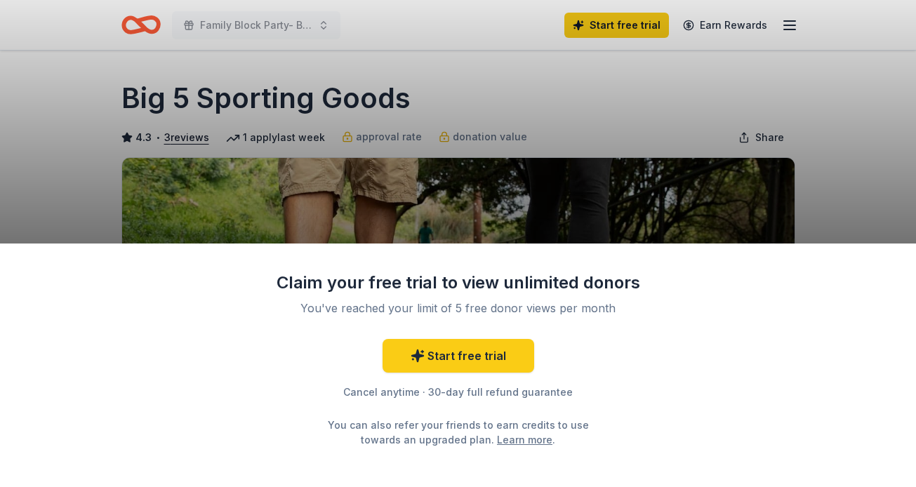
click at [652, 99] on div "Claim your free trial to view unlimited donors You've reached your limit of 5 f…" at bounding box center [458, 243] width 916 height 487
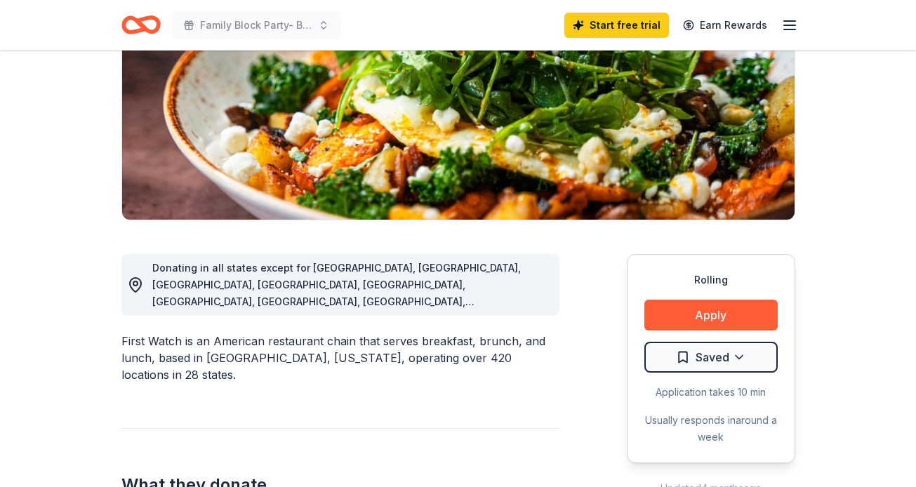
scroll to position [209, 0]
